Goal: Information Seeking & Learning: Learn about a topic

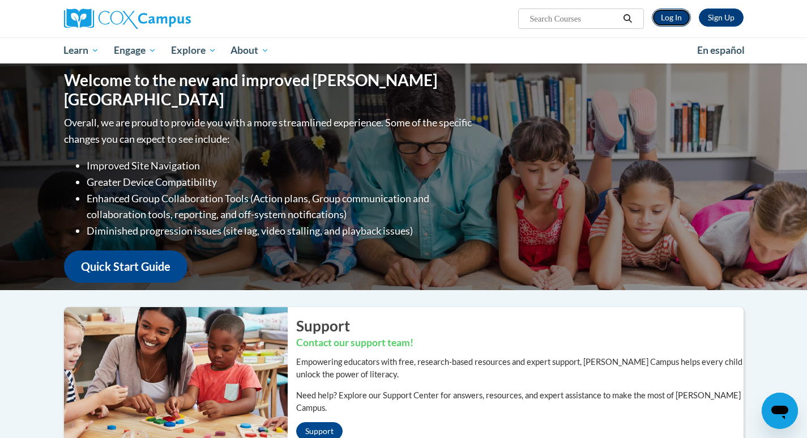
click at [674, 20] on link "Log In" at bounding box center [671, 17] width 39 height 18
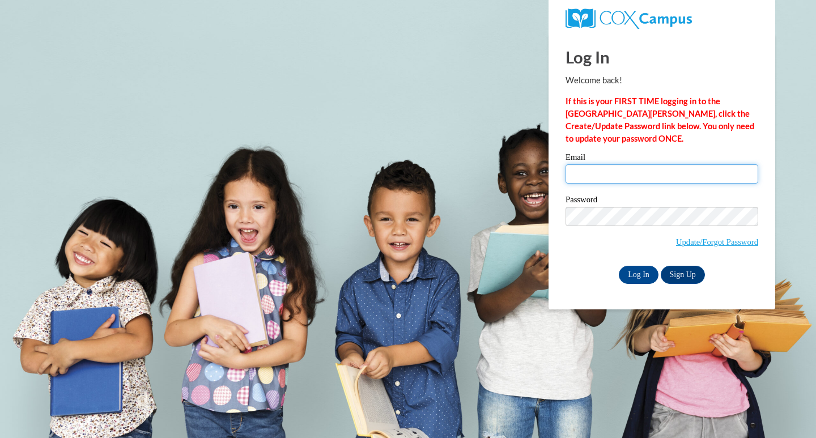
click at [621, 173] on input "Email" at bounding box center [661, 173] width 193 height 19
type input "[EMAIL_ADDRESS][PERSON_NAME][DOMAIN_NAME]"
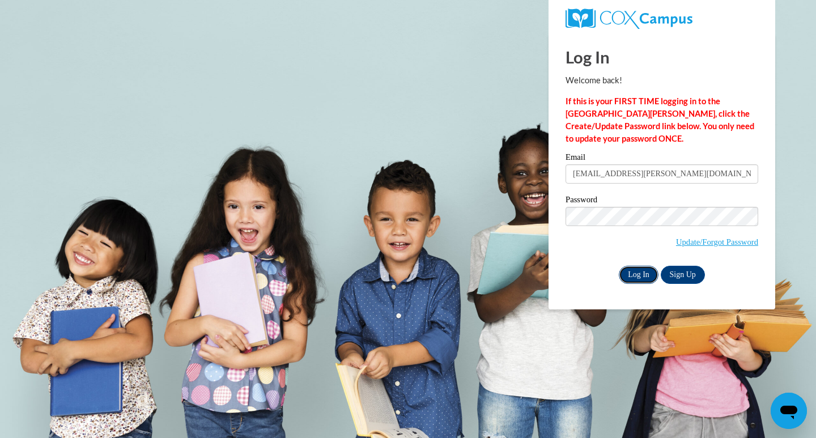
click at [639, 271] on input "Log In" at bounding box center [639, 275] width 40 height 18
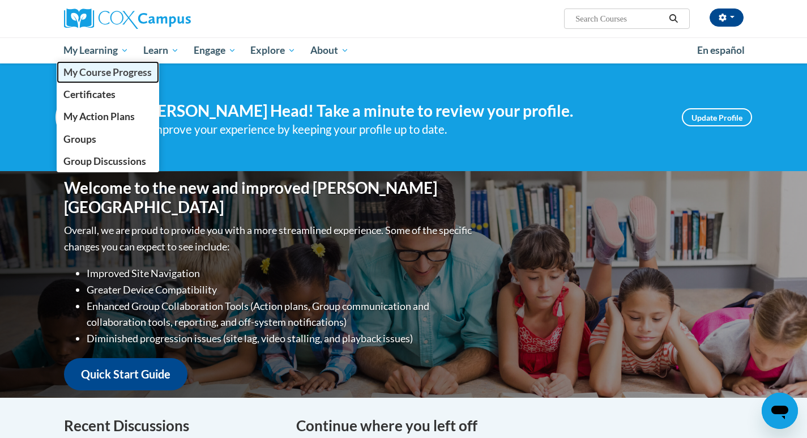
click at [93, 71] on span "My Course Progress" at bounding box center [107, 72] width 88 height 12
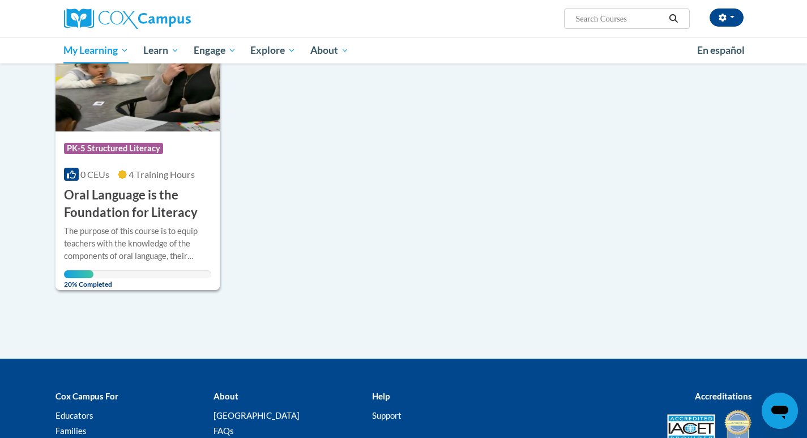
scroll to position [227, 0]
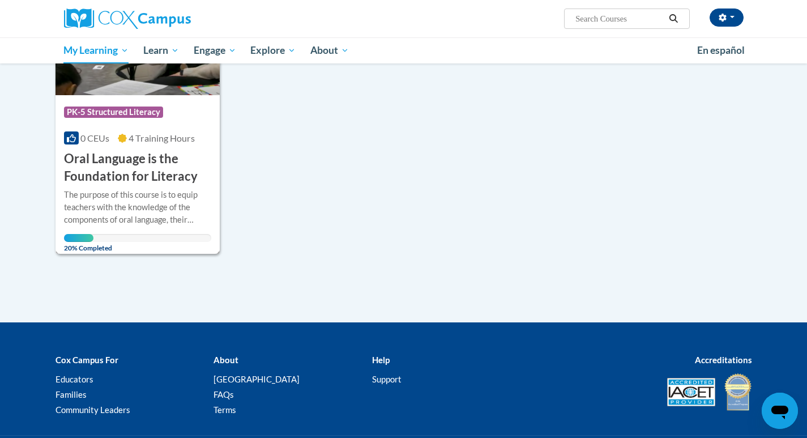
click at [174, 83] on img at bounding box center [138, 38] width 165 height 116
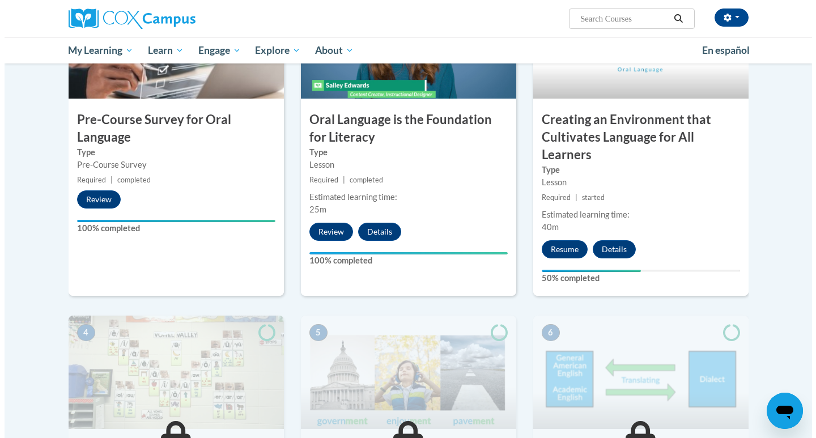
scroll to position [340, 0]
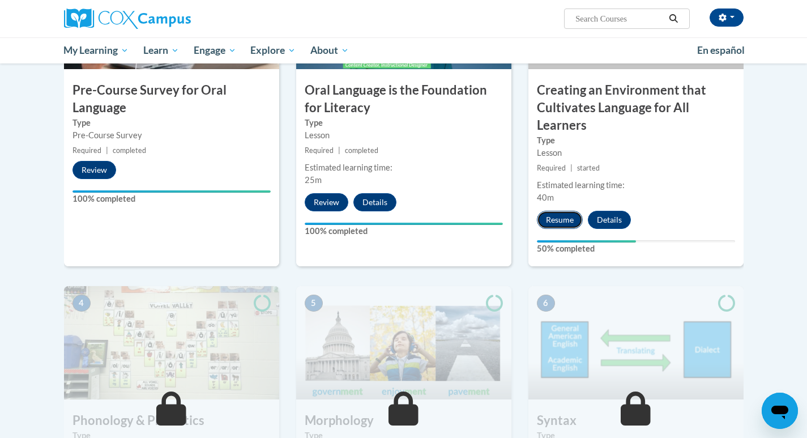
click at [551, 222] on button "Resume" at bounding box center [560, 220] width 46 height 18
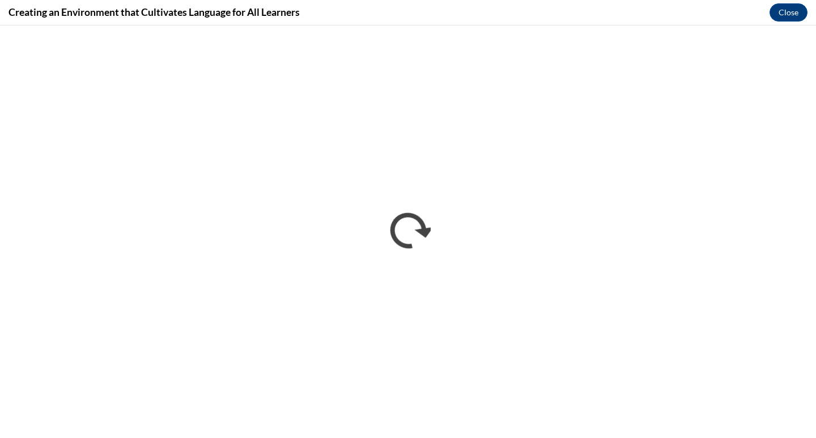
scroll to position [0, 0]
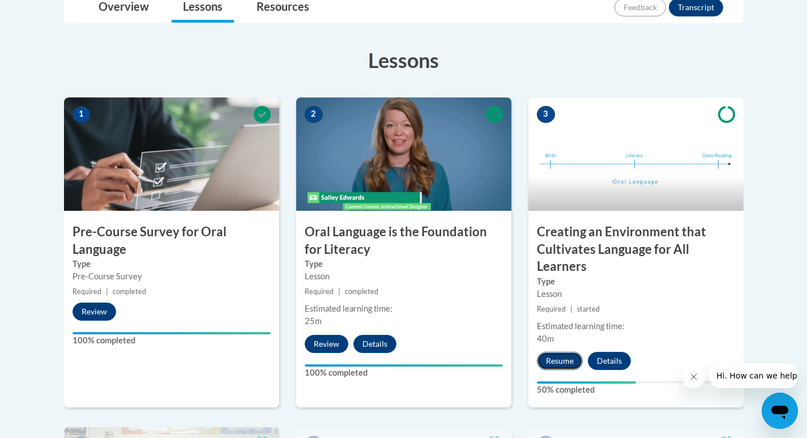
click at [563, 361] on button "Resume" at bounding box center [560, 361] width 46 height 18
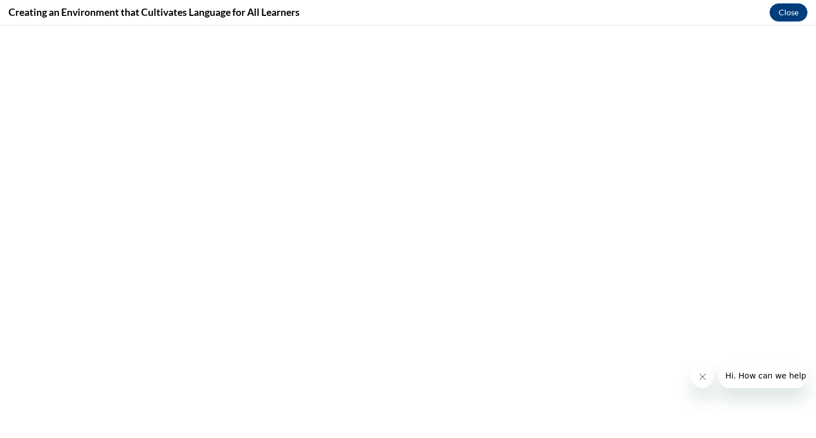
click at [698, 376] on icon "Close message from company" at bounding box center [701, 376] width 9 height 9
